Goal: Book appointment/travel/reservation

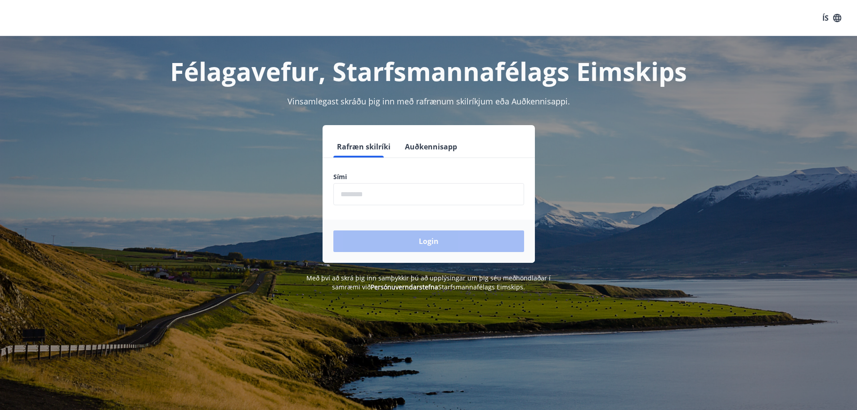
click at [355, 195] on input "phone" at bounding box center [428, 194] width 191 height 22
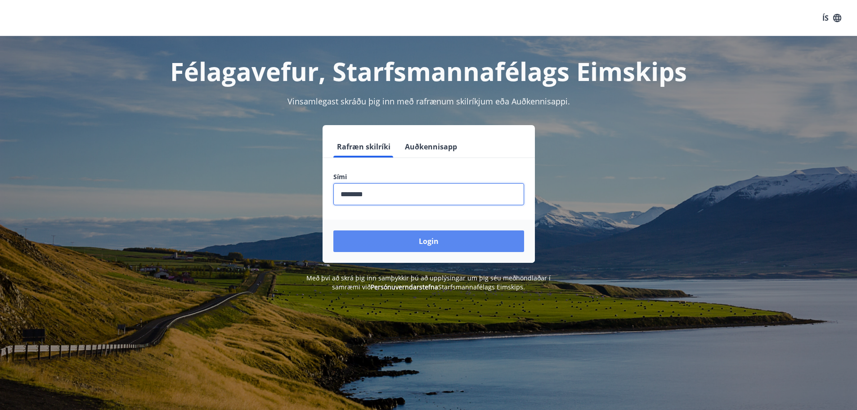
type input "********"
click at [420, 244] on button "Login" at bounding box center [428, 241] width 191 height 22
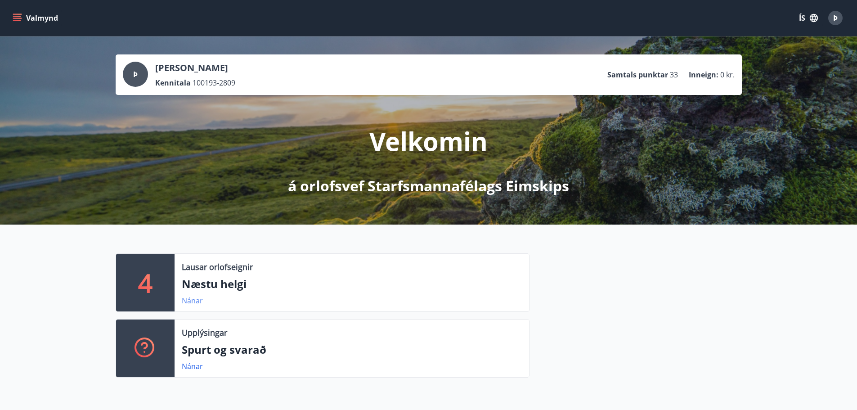
click at [198, 296] on link "Nánar" at bounding box center [192, 301] width 21 height 10
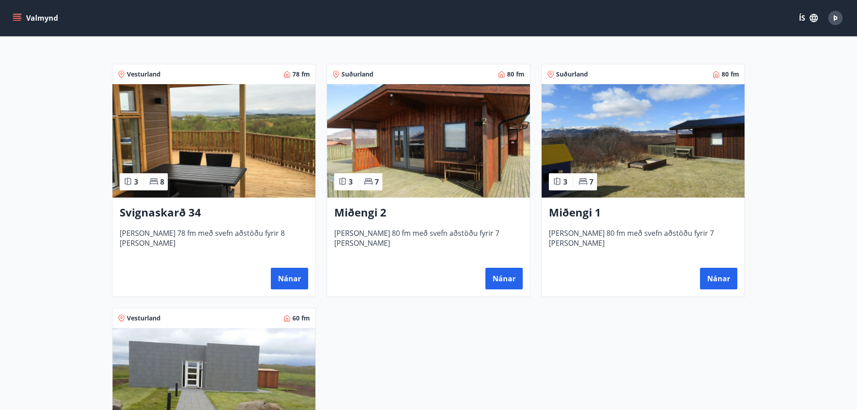
scroll to position [180, 0]
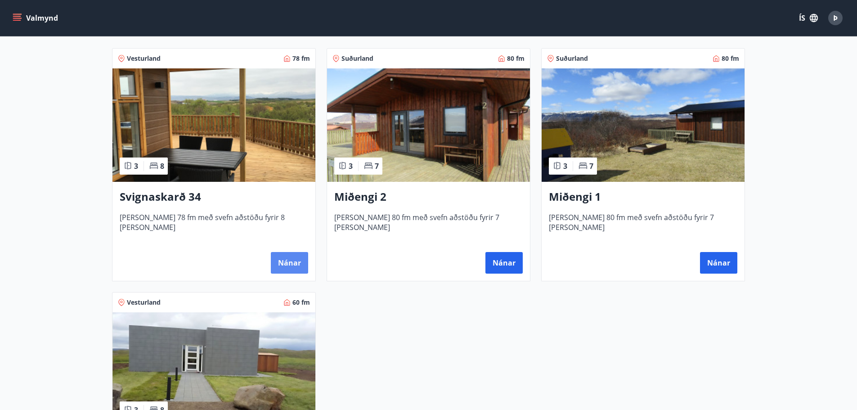
click at [278, 259] on button "Nánar" at bounding box center [289, 263] width 37 height 22
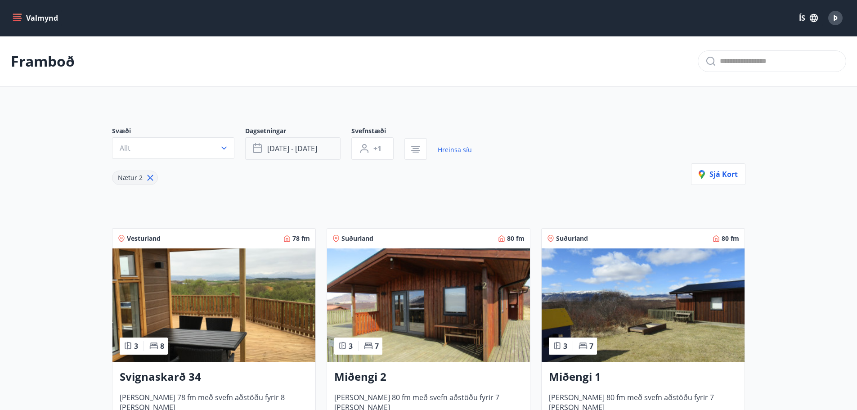
click at [302, 148] on span "[DATE] - [DATE]" at bounding box center [292, 148] width 50 height 10
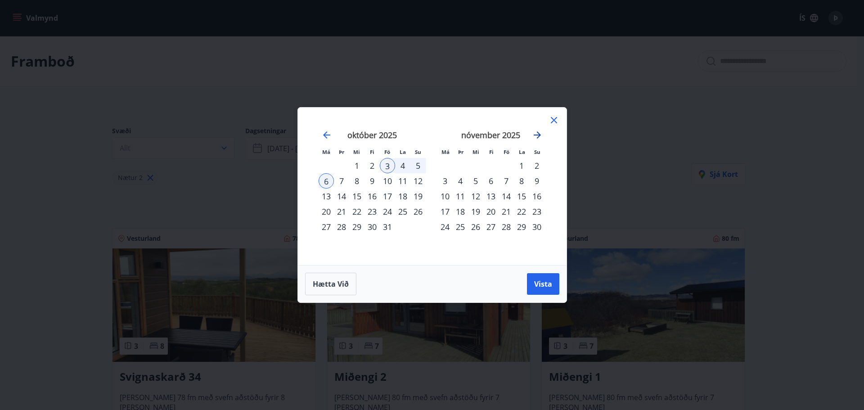
click at [538, 134] on icon "Move forward to switch to the next month." at bounding box center [536, 134] width 7 height 7
click at [556, 119] on icon at bounding box center [553, 120] width 11 height 11
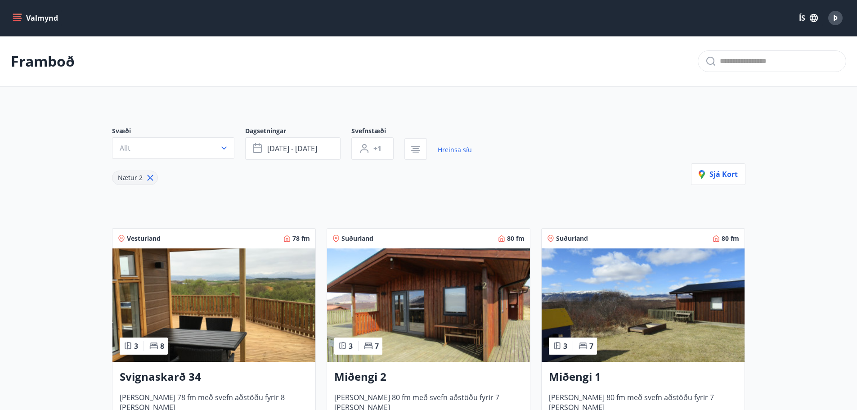
click at [21, 14] on icon "menu" at bounding box center [18, 14] width 10 height 1
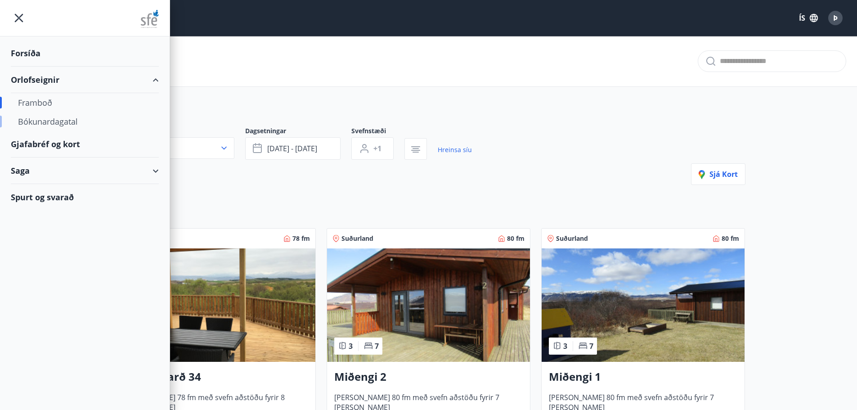
click at [47, 125] on div "Bókunardagatal" at bounding box center [85, 121] width 134 height 19
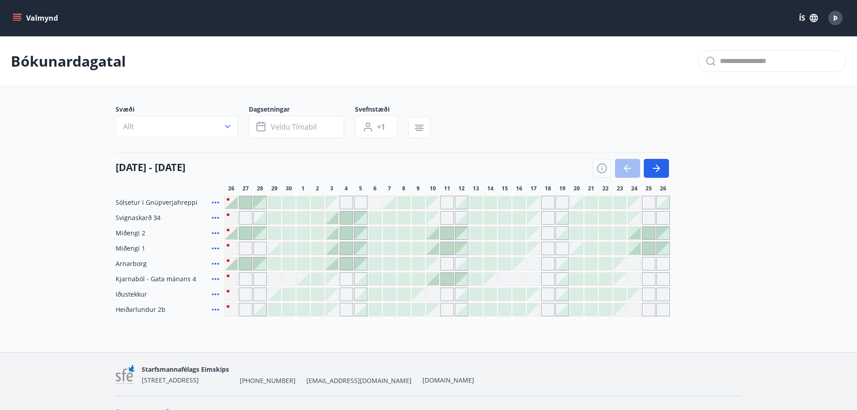
click at [257, 277] on div "Gráir dagar eru ekki bókanlegir" at bounding box center [259, 278] width 13 height 13
click at [664, 165] on button "button" at bounding box center [656, 168] width 25 height 19
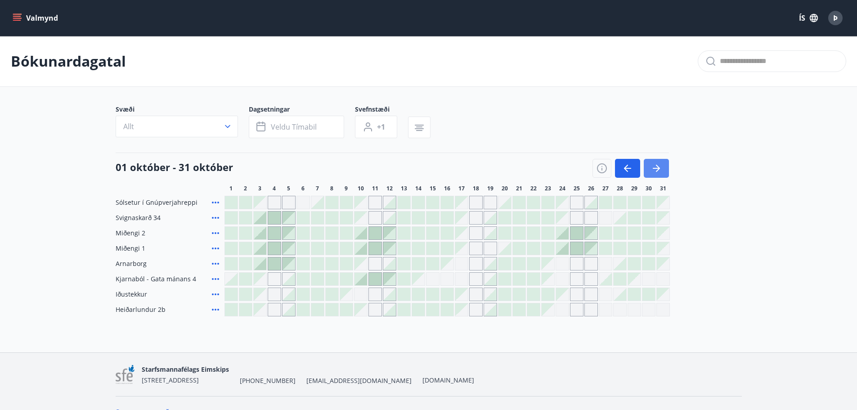
click at [647, 168] on button "button" at bounding box center [656, 168] width 25 height 19
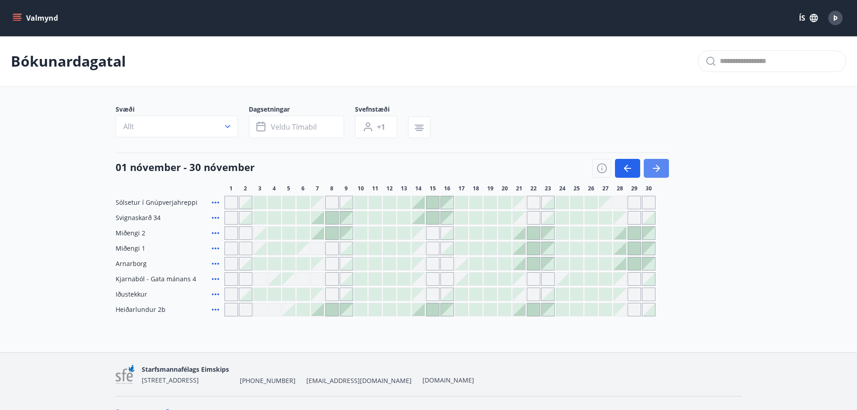
click at [654, 165] on icon "button" at bounding box center [656, 168] width 11 height 11
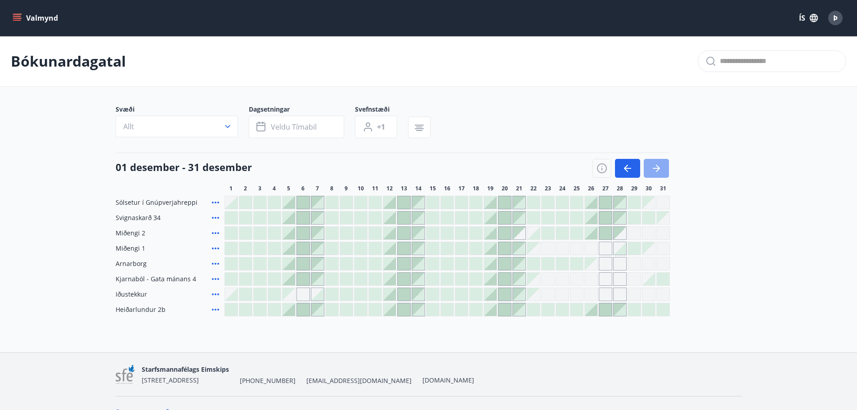
click at [657, 175] on button "button" at bounding box center [656, 168] width 25 height 19
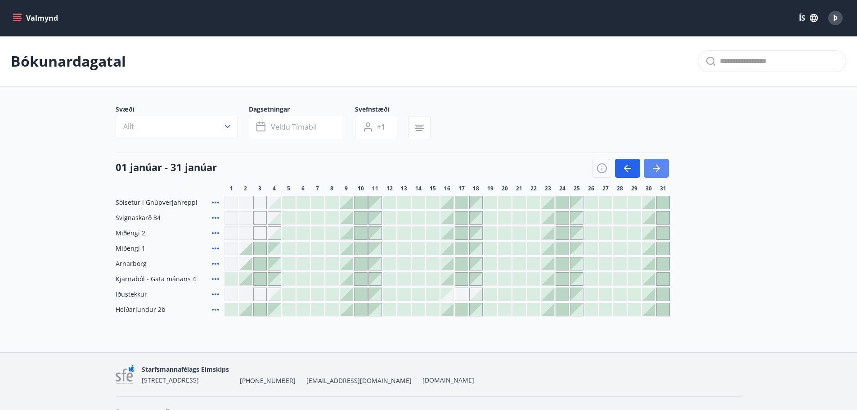
click at [654, 172] on icon "button" at bounding box center [656, 168] width 11 height 11
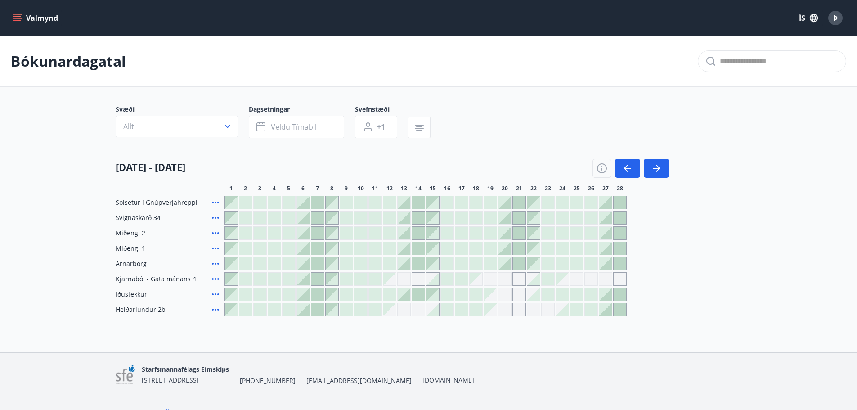
click at [309, 282] on div at bounding box center [303, 279] width 13 height 13
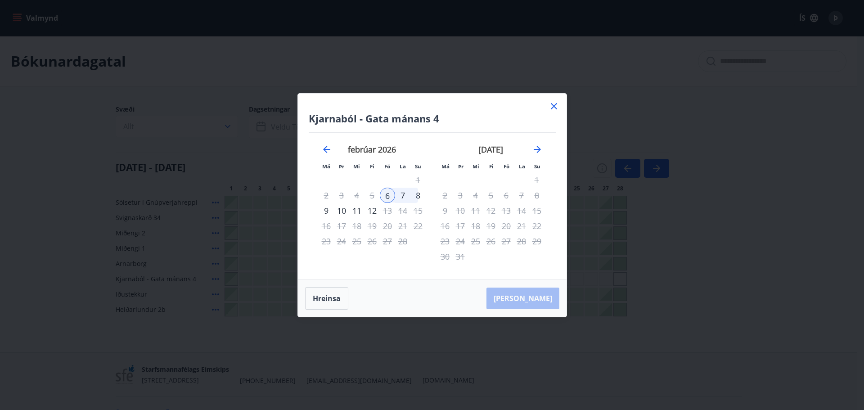
click at [418, 197] on div "8" at bounding box center [417, 195] width 15 height 15
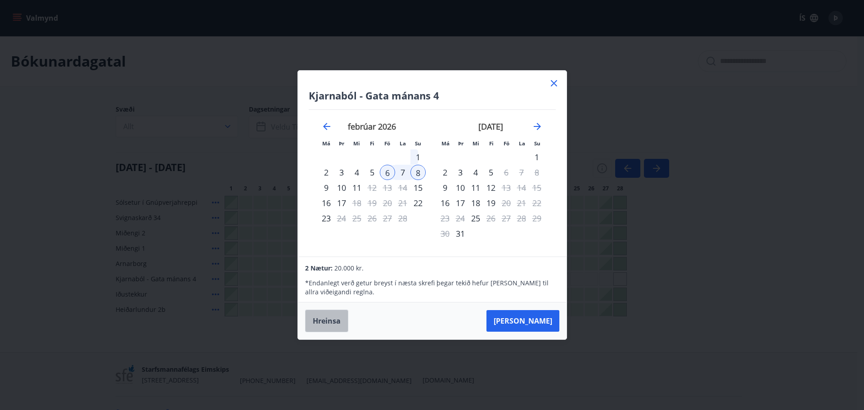
click at [328, 328] on button "Hreinsa" at bounding box center [326, 320] width 43 height 22
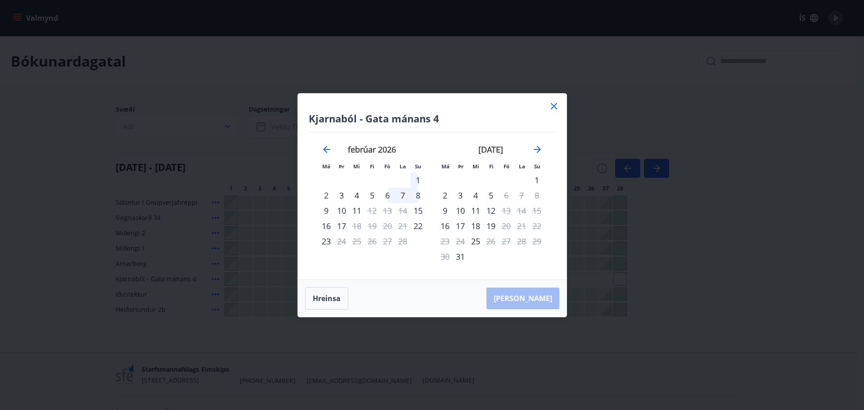
drag, startPoint x: 551, startPoint y: 107, endPoint x: 558, endPoint y: 105, distance: 7.1
click at [551, 107] on icon at bounding box center [553, 106] width 11 height 11
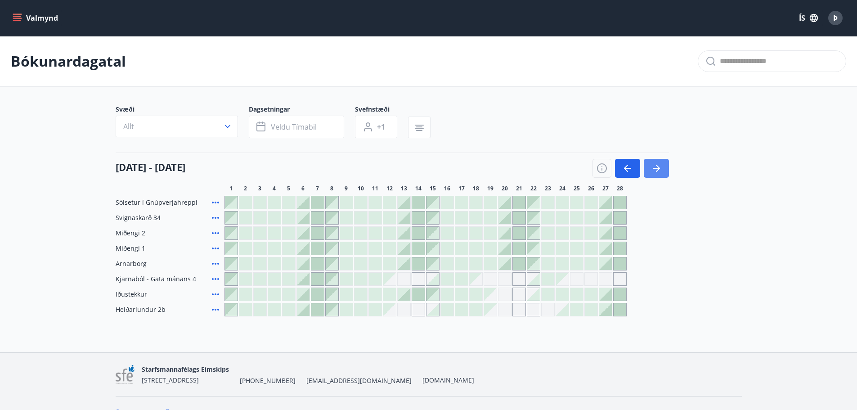
click at [660, 167] on icon "button" at bounding box center [656, 168] width 11 height 11
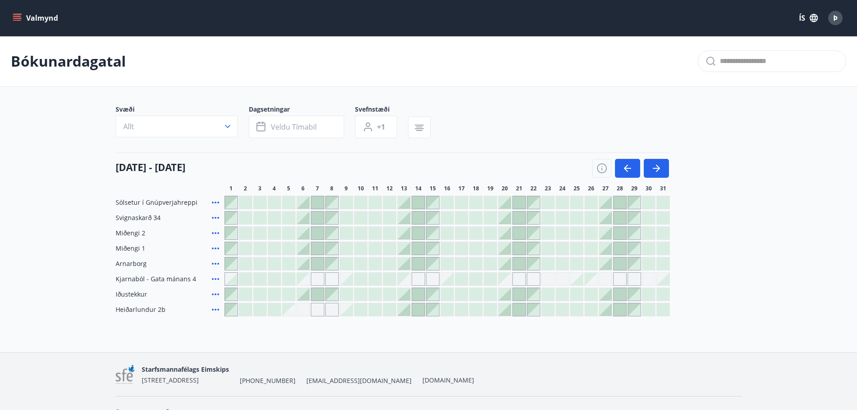
click at [508, 310] on div at bounding box center [504, 309] width 13 height 13
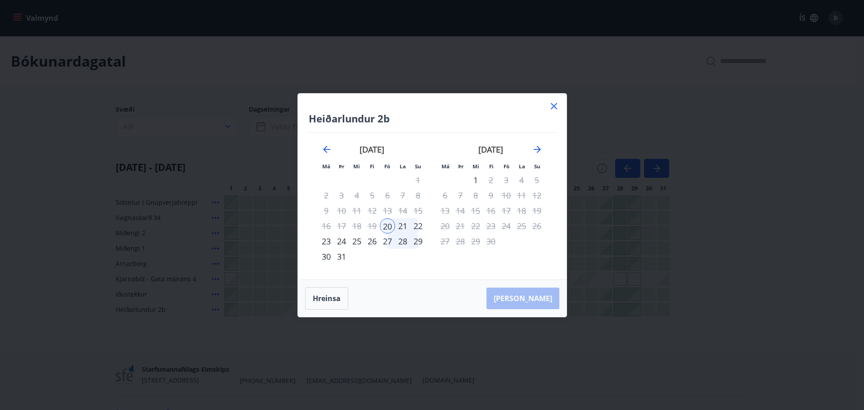
click at [328, 243] on div "23" at bounding box center [325, 240] width 15 height 15
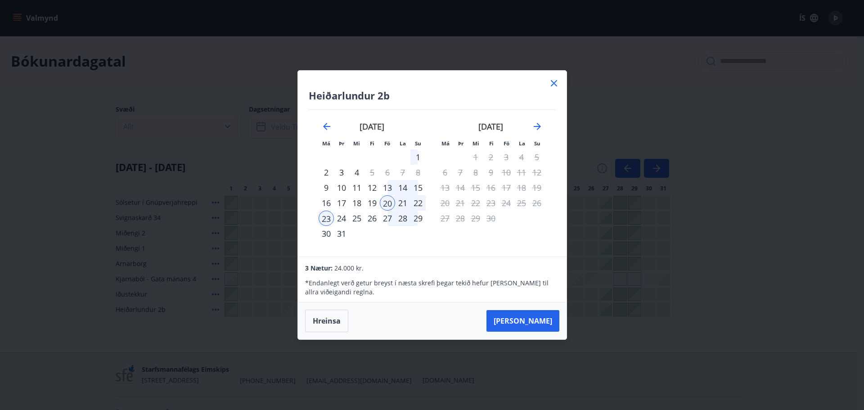
click at [553, 83] on icon at bounding box center [554, 83] width 6 height 6
